Goal: Task Accomplishment & Management: Use online tool/utility

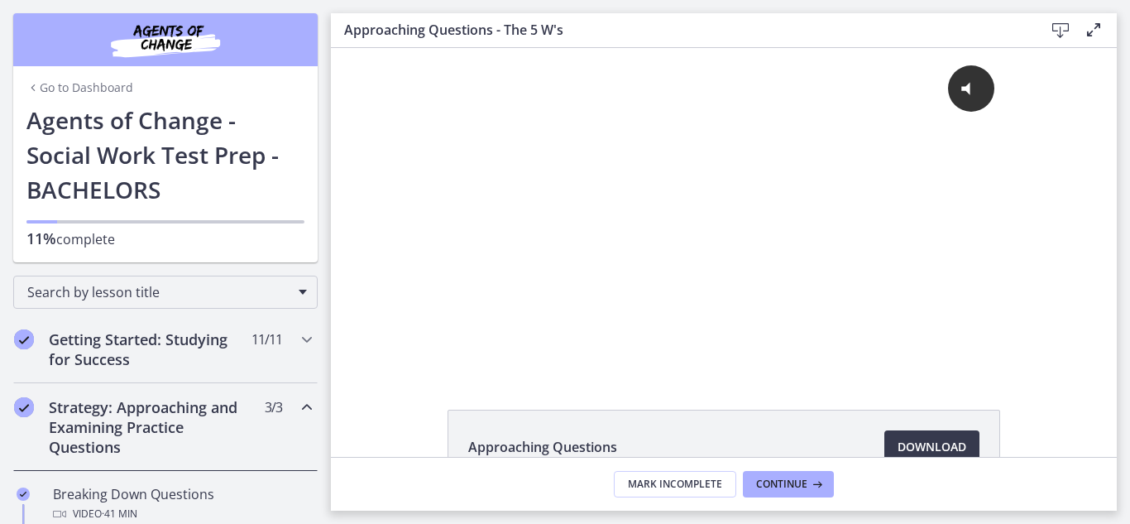
click at [157, 39] on img "Chapters" at bounding box center [165, 40] width 199 height 40
click at [78, 94] on link "Go to Dashboard" at bounding box center [79, 87] width 107 height 17
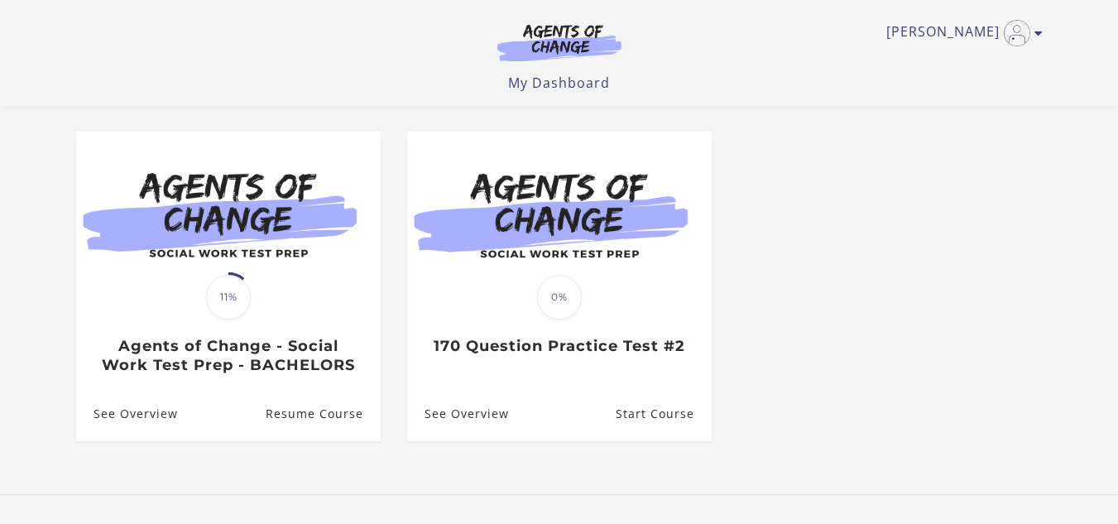
scroll to position [127, 0]
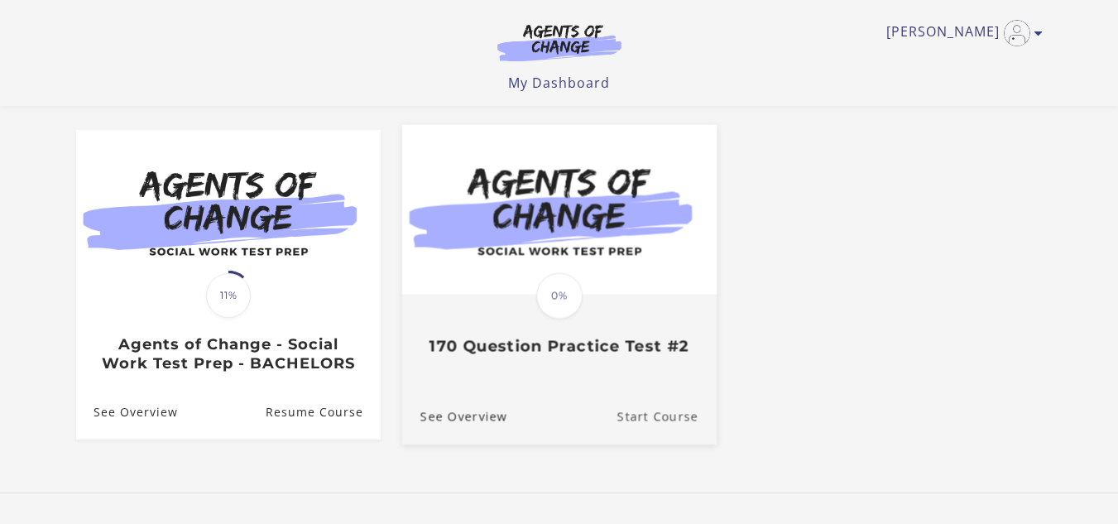
click at [650, 424] on link "Start Course" at bounding box center [666, 416] width 99 height 55
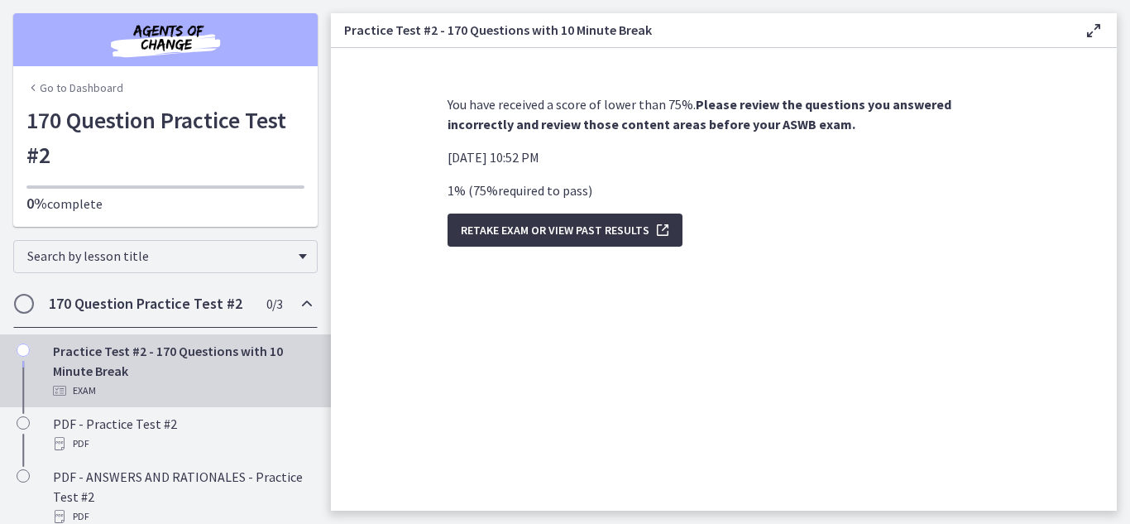
click at [617, 230] on span "Retake Exam OR View Past Results" at bounding box center [555, 230] width 189 height 20
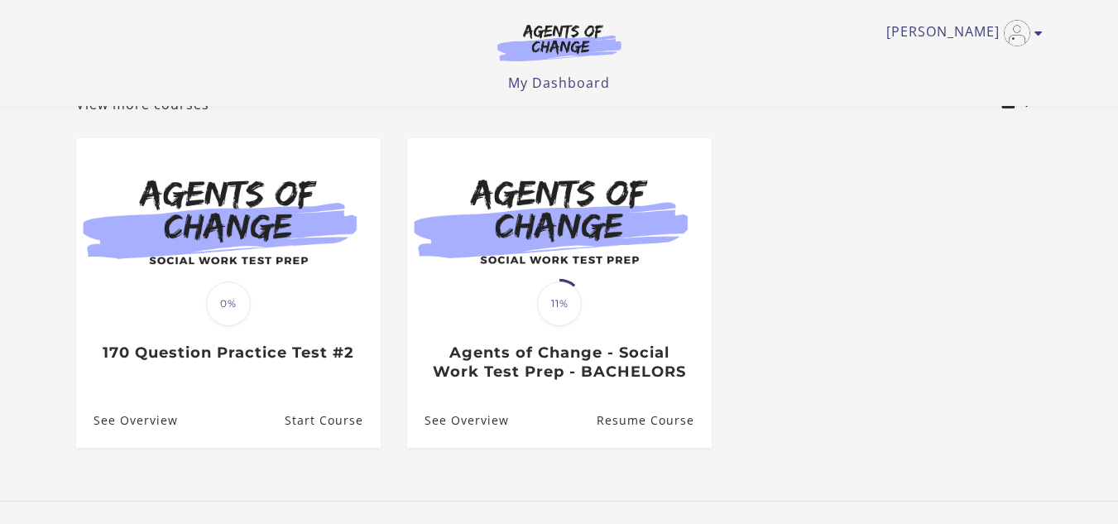
scroll to position [167, 0]
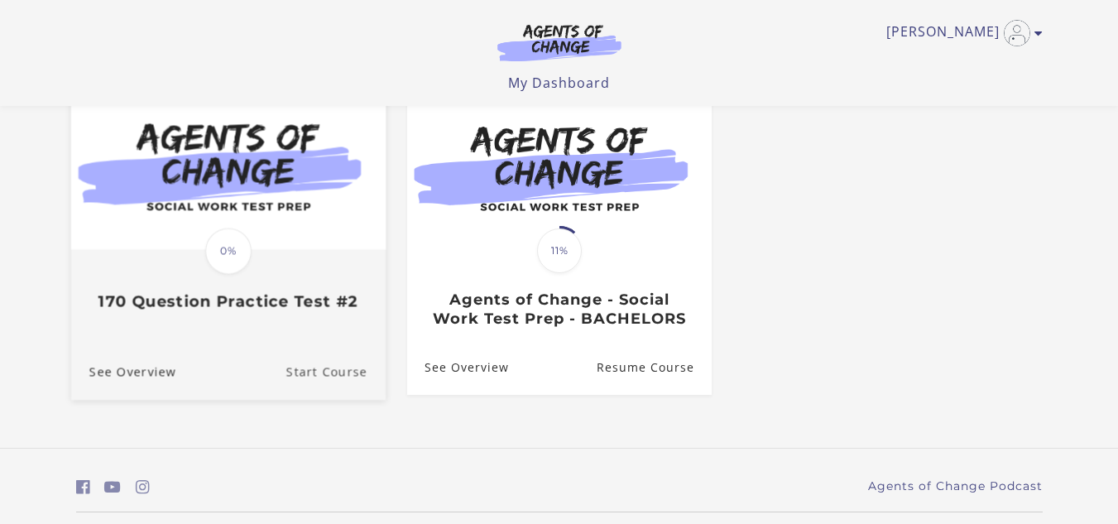
click at [325, 377] on link "Start Course" at bounding box center [335, 371] width 99 height 55
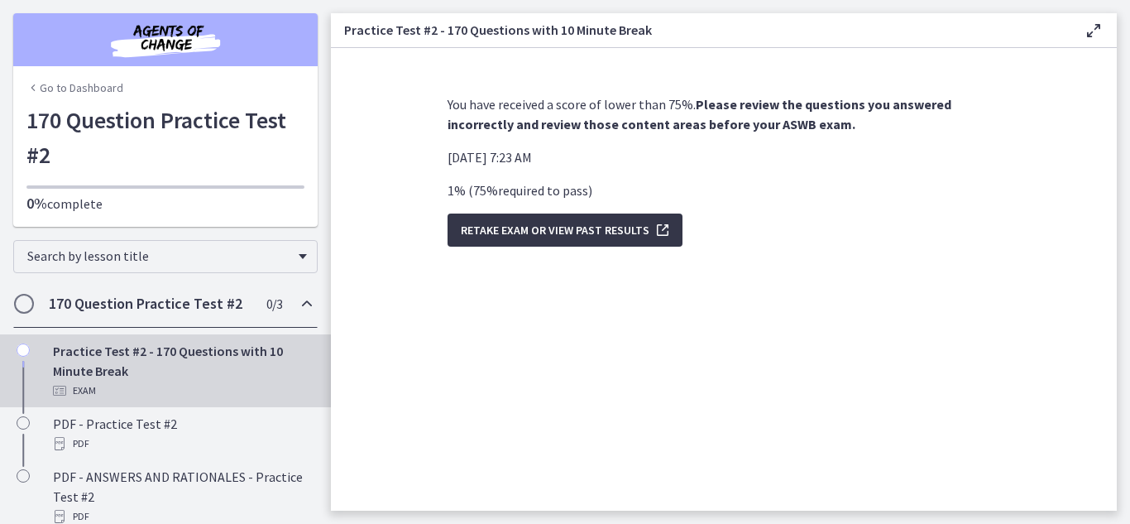
click at [606, 228] on span "Retake Exam OR View Past Results" at bounding box center [555, 230] width 189 height 20
